Goal: Task Accomplishment & Management: Manage account settings

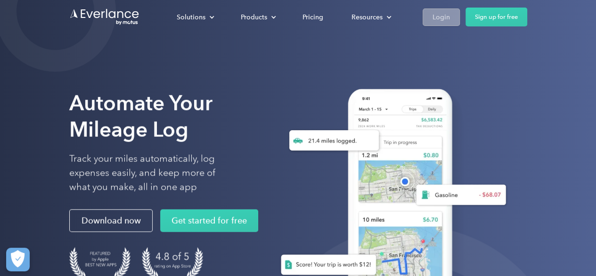
click at [446, 16] on div "Login" at bounding box center [441, 17] width 17 height 12
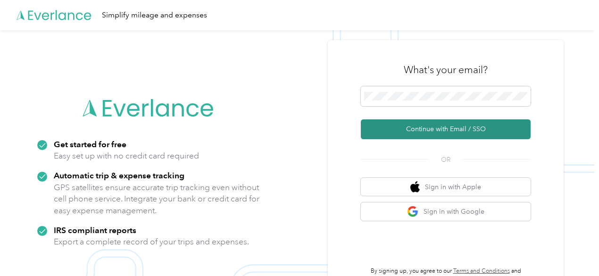
click at [441, 126] on button "Continue with Email / SSO" at bounding box center [446, 129] width 170 height 20
